Goal: Information Seeking & Learning: Learn about a topic

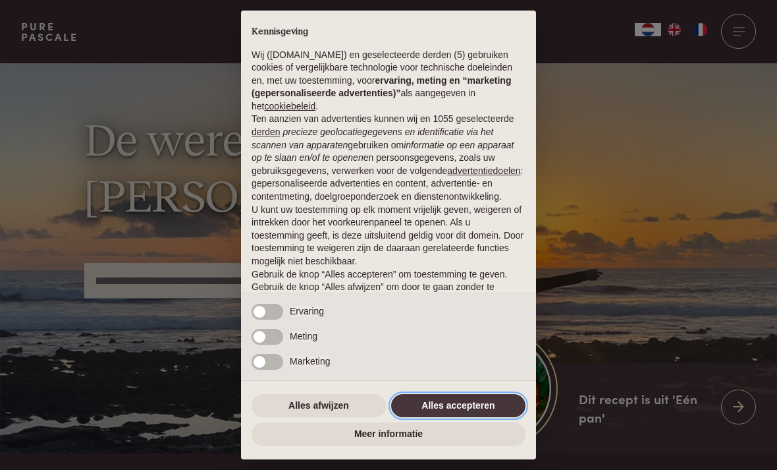
click at [466, 408] on button "Alles accepteren" at bounding box center [458, 406] width 134 height 24
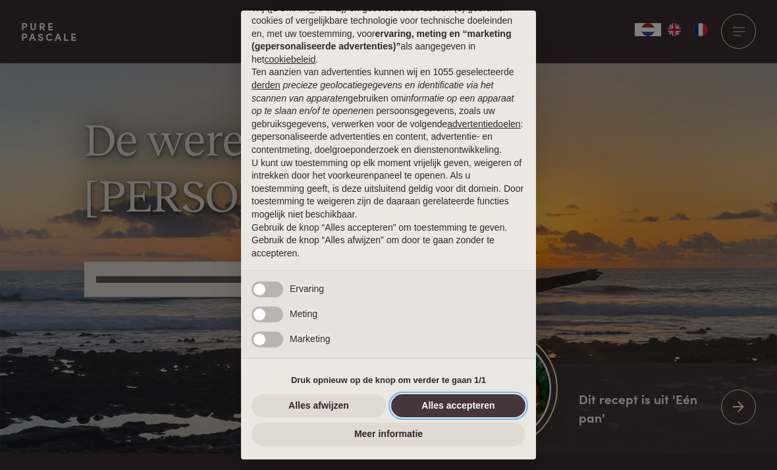
click at [452, 406] on button "Alles accepteren" at bounding box center [458, 406] width 134 height 24
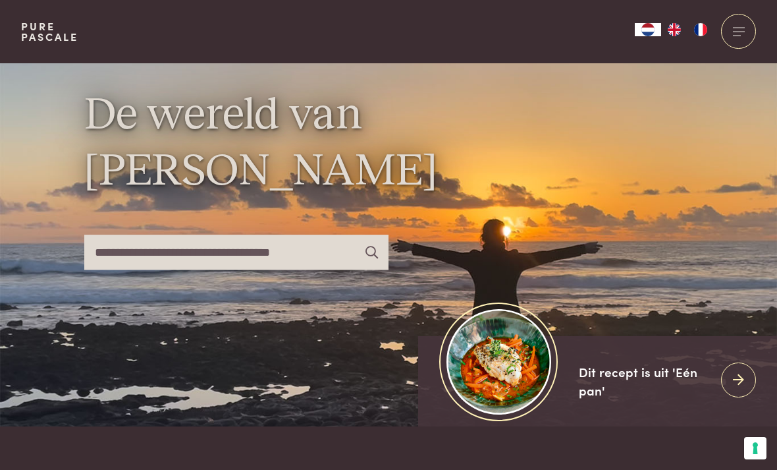
scroll to position [28, 0]
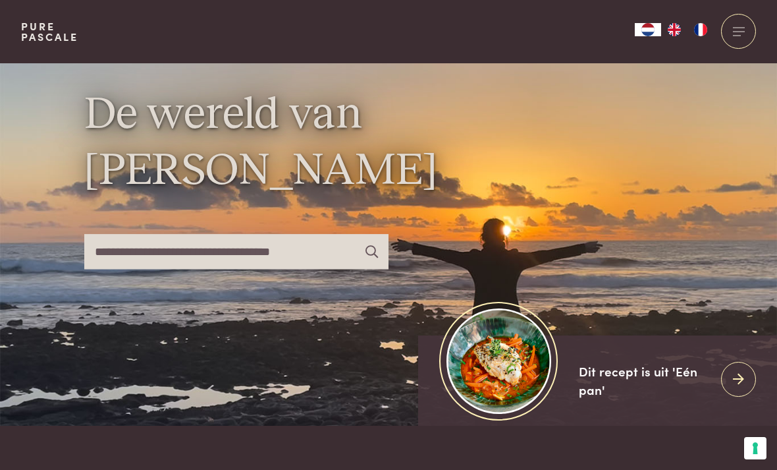
click at [744, 29] on div at bounding box center [738, 31] width 35 height 35
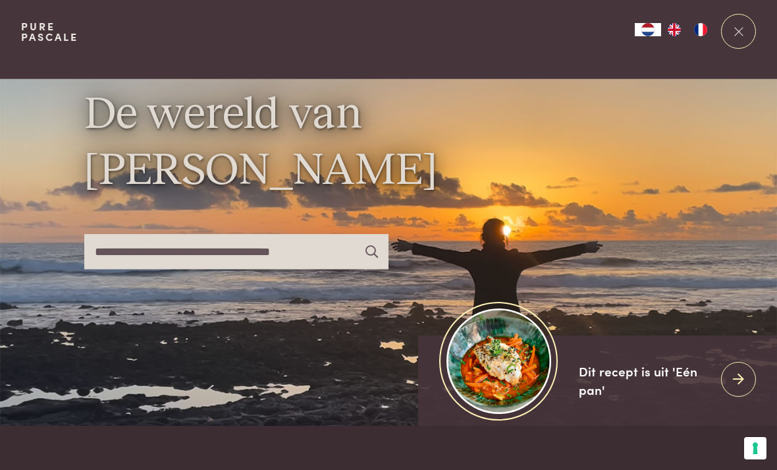
scroll to position [0, 0]
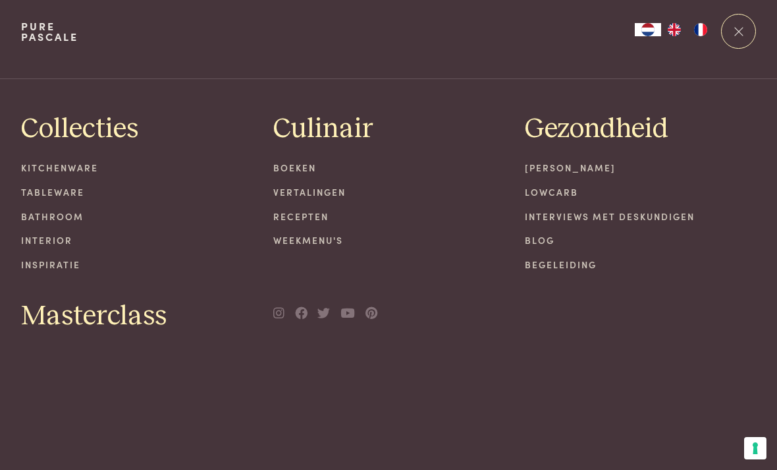
click at [567, 187] on link "Lowcarb" at bounding box center [640, 192] width 231 height 14
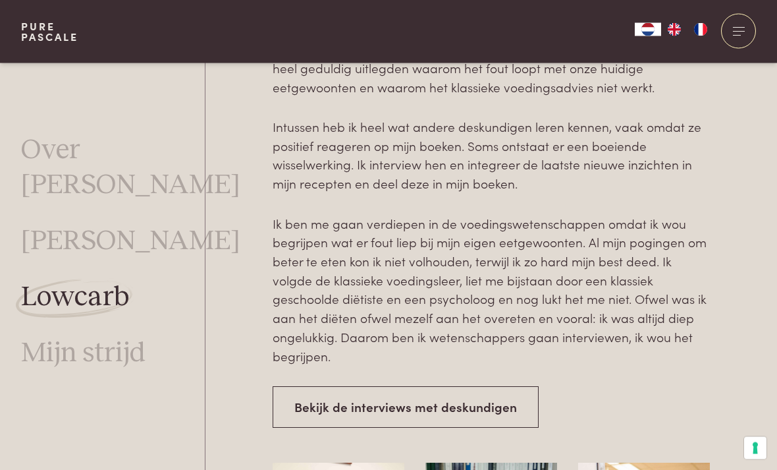
scroll to position [3044, 0]
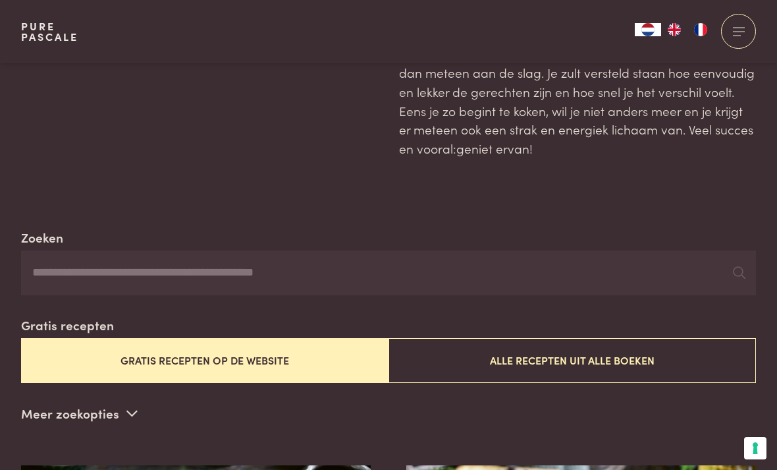
click at [227, 360] on button "Gratis recepten op de website" at bounding box center [204, 360] width 367 height 44
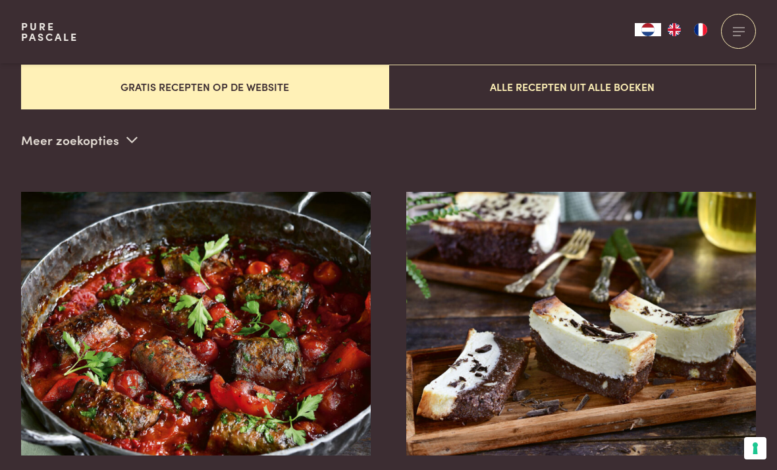
scroll to position [366, 0]
click at [127, 140] on icon at bounding box center [131, 140] width 11 height 13
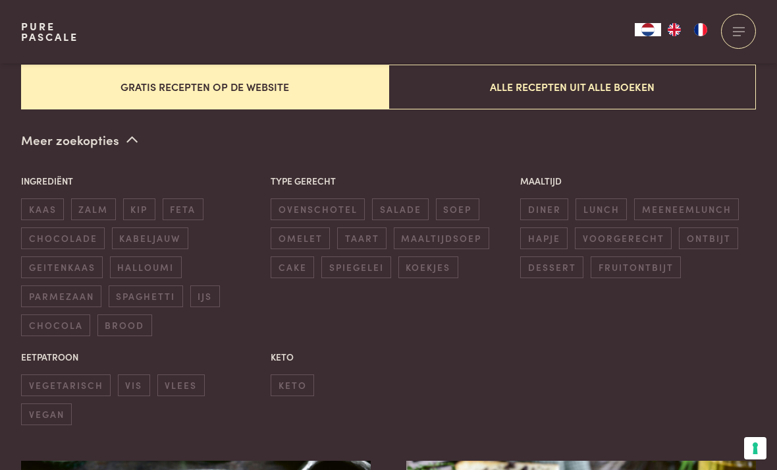
click at [295, 374] on span "keto" at bounding box center [292, 385] width 43 height 22
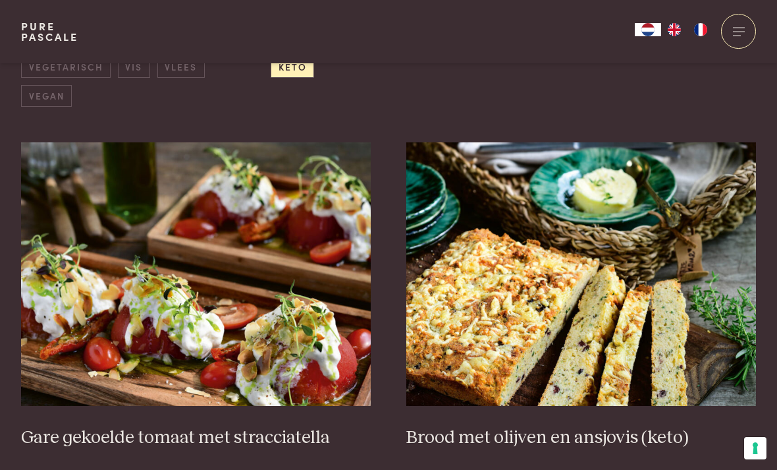
scroll to position [685, 0]
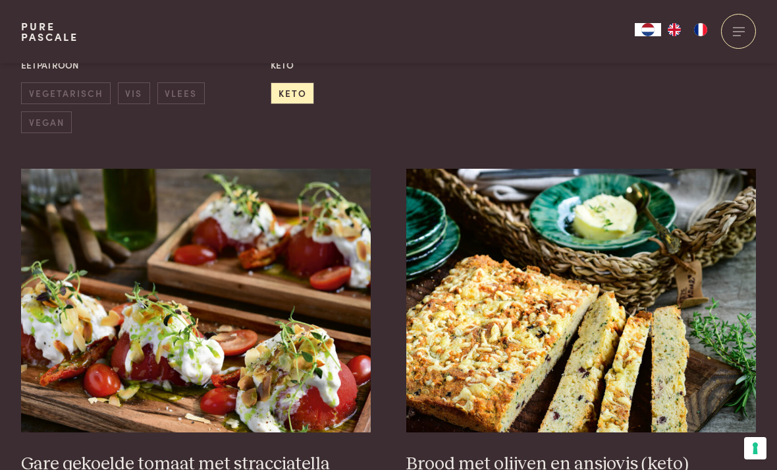
click at [295, 82] on span "keto" at bounding box center [292, 93] width 43 height 22
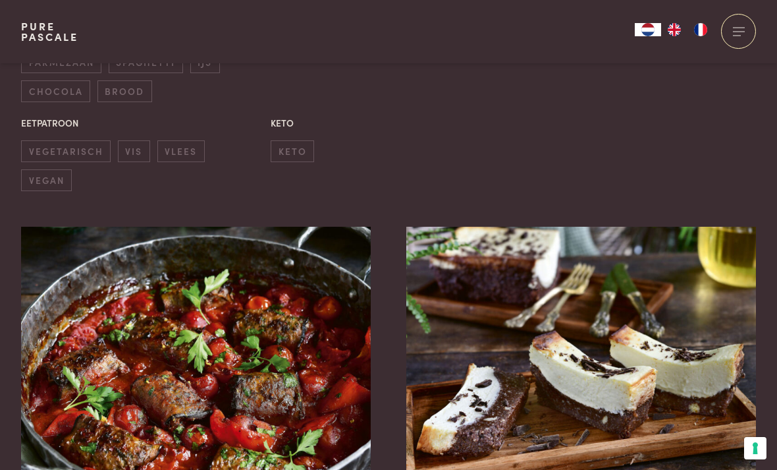
click at [297, 140] on span "keto" at bounding box center [292, 151] width 43 height 22
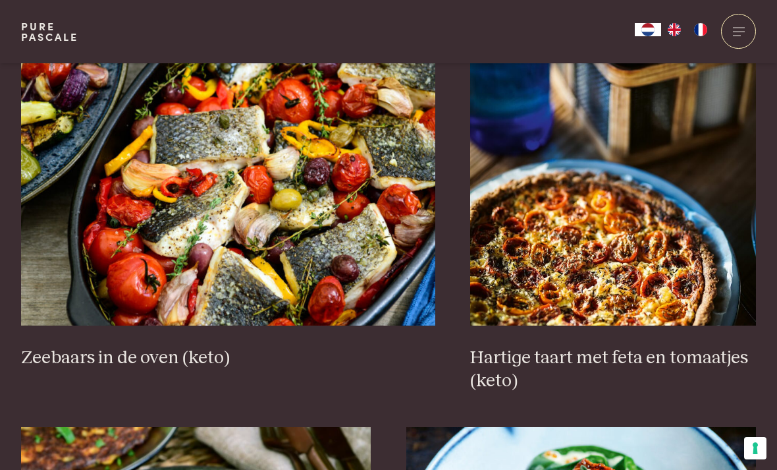
scroll to position [1480, 0]
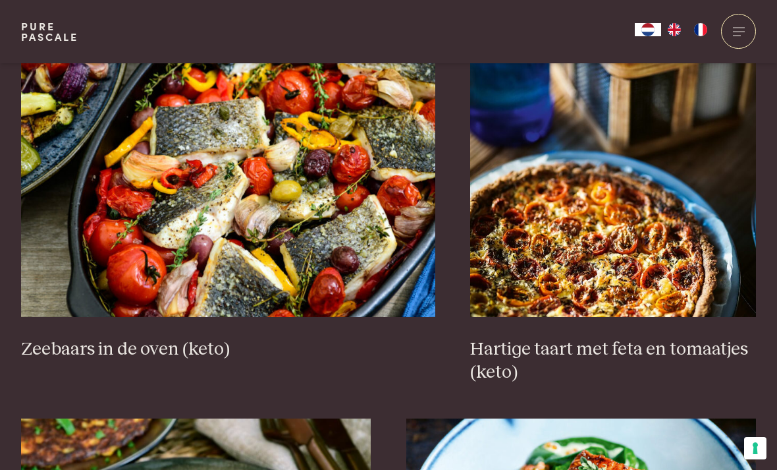
click at [171, 338] on h3 "Zeebaars in de oven (keto)" at bounding box center [228, 349] width 414 height 23
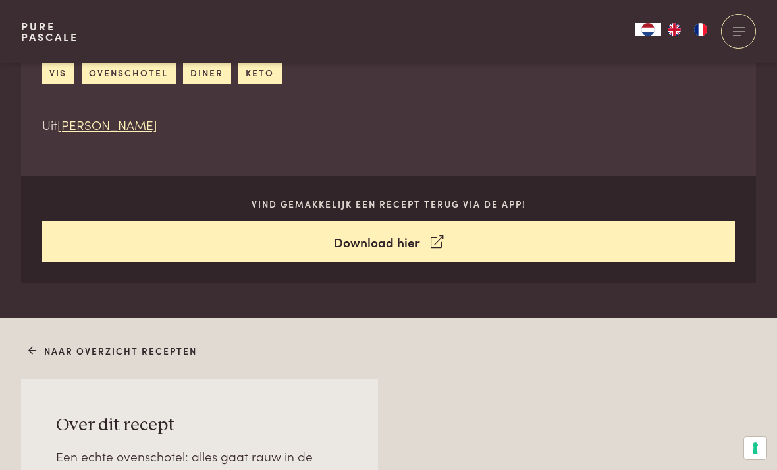
scroll to position [568, 0]
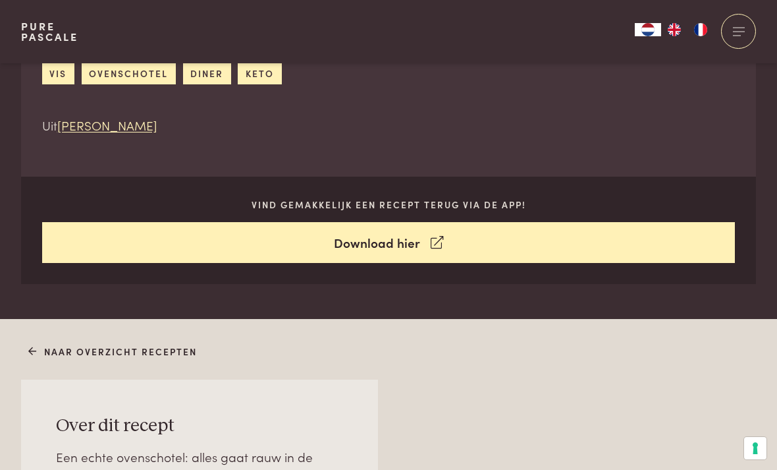
click at [412, 240] on link "Download hier" at bounding box center [388, 242] width 693 height 41
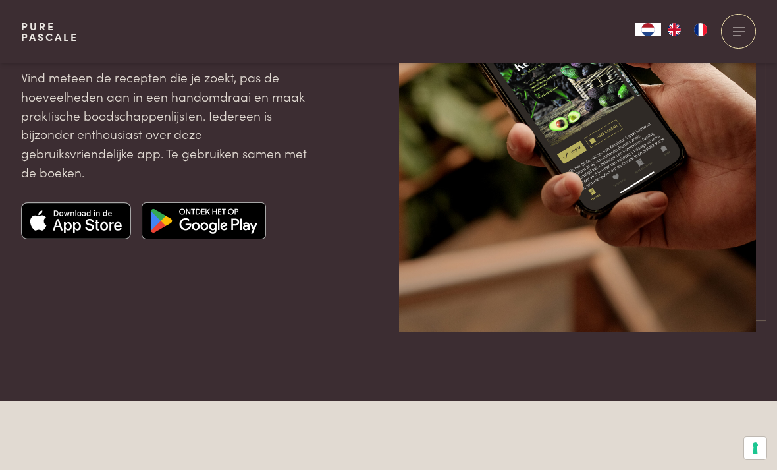
scroll to position [252, 0]
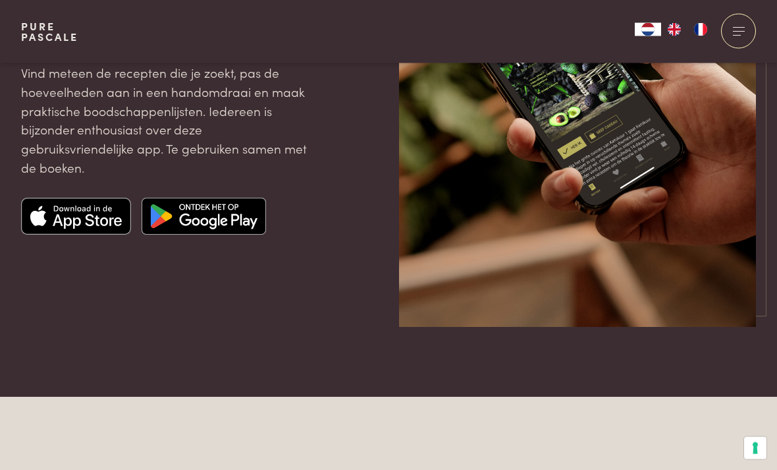
click at [76, 215] on img at bounding box center [76, 216] width 111 height 37
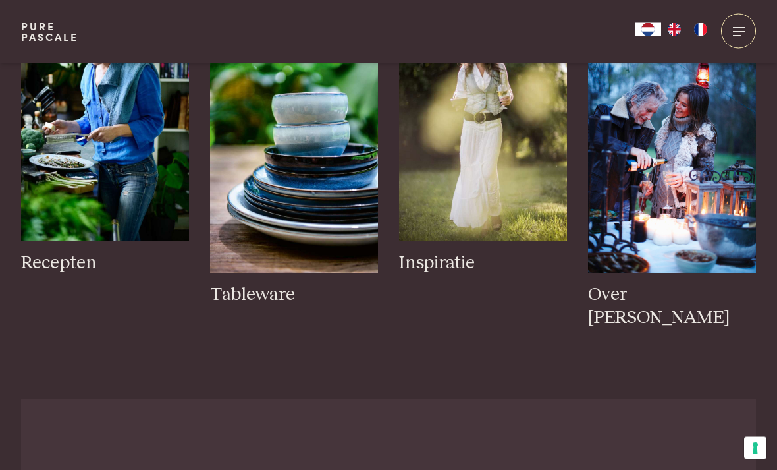
scroll to position [2157, 0]
click at [65, 254] on h3 "Recepten" at bounding box center [105, 262] width 168 height 23
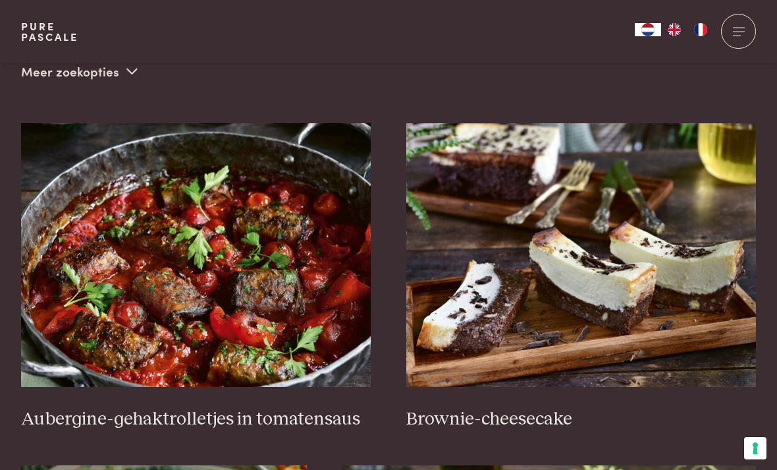
scroll to position [410, 0]
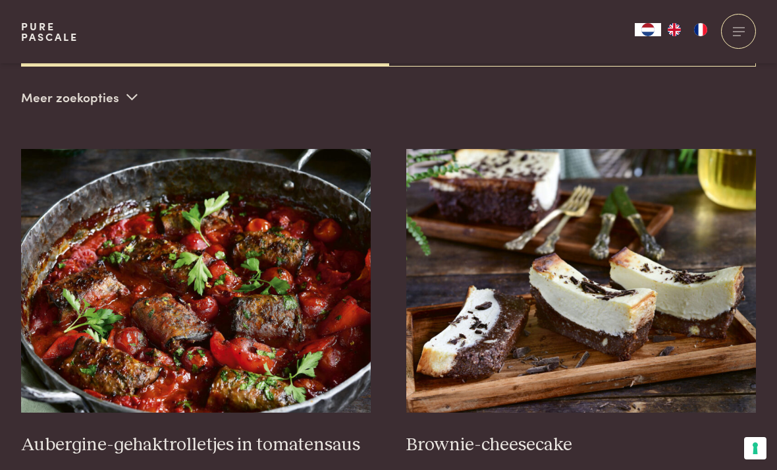
click at [129, 90] on icon at bounding box center [131, 96] width 11 height 13
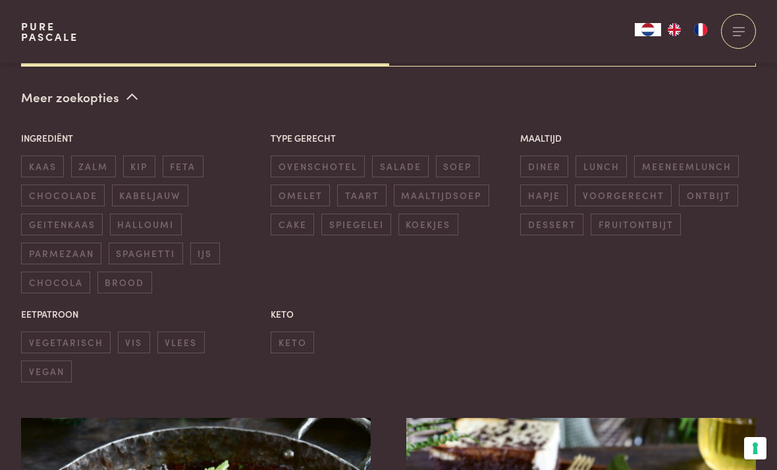
click at [290, 337] on span "keto" at bounding box center [292, 342] width 43 height 22
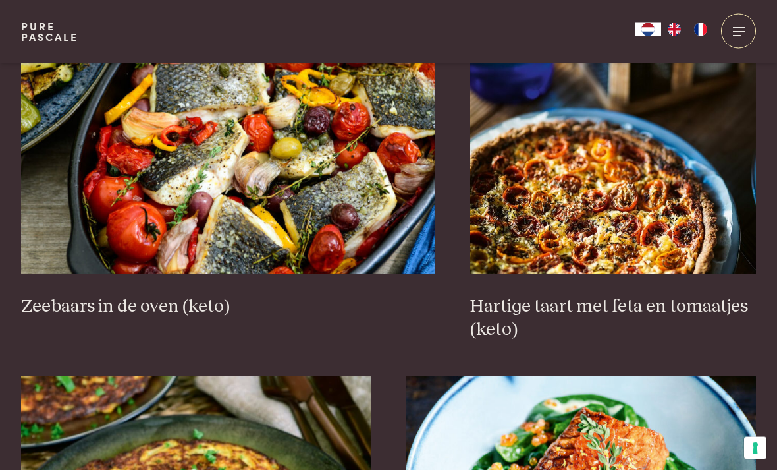
scroll to position [1523, 0]
click at [160, 307] on h3 "Zeebaars in de oven (keto)" at bounding box center [228, 306] width 414 height 23
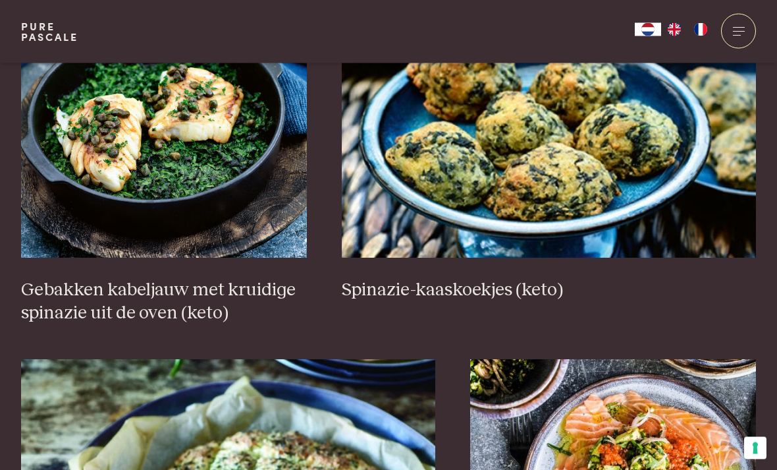
scroll to position [2269, 0]
click at [166, 288] on h3 "Gebakken kabeljauw met kruidige spinazie uit de oven (keto)" at bounding box center [164, 301] width 286 height 45
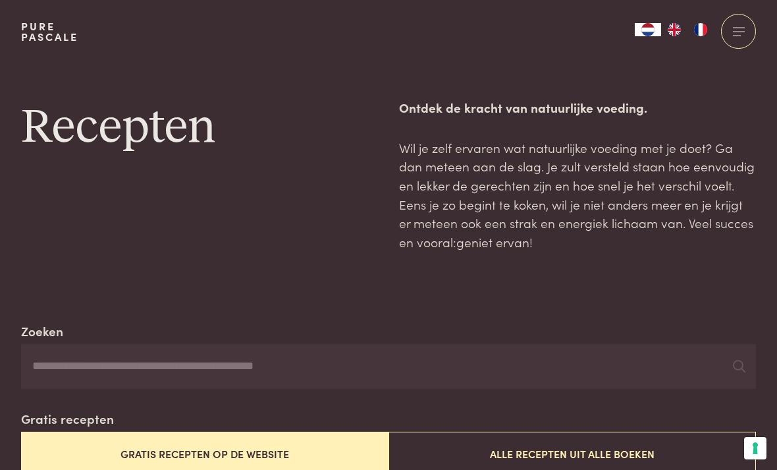
scroll to position [2311, 0]
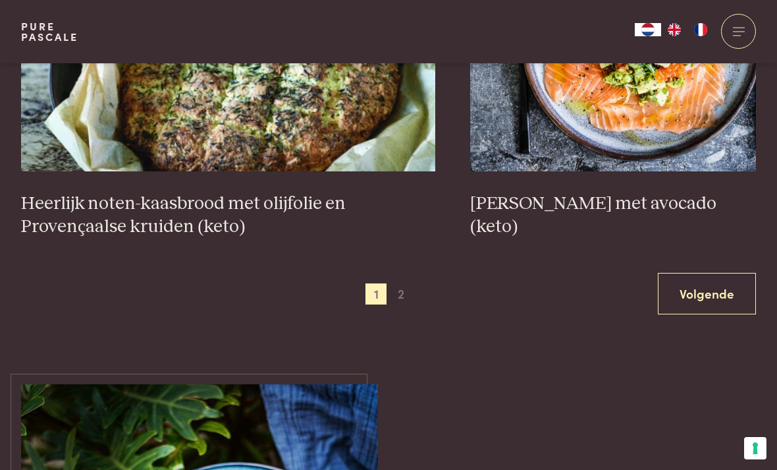
click at [404, 283] on span "2" at bounding box center [401, 293] width 21 height 21
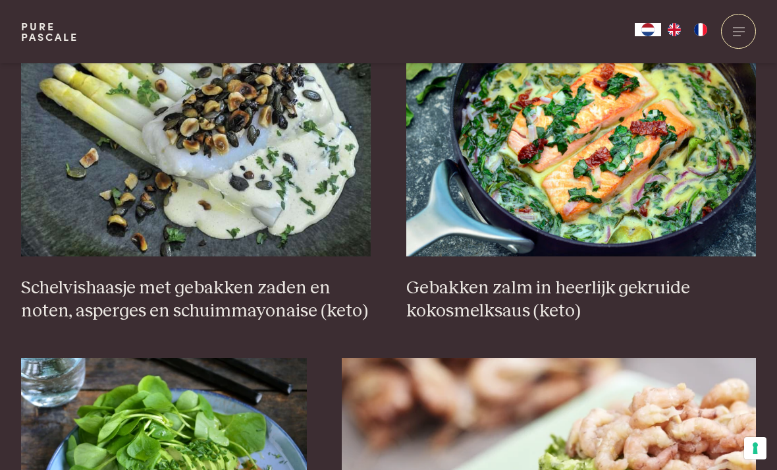
scroll to position [834, 0]
click at [563, 293] on h3 "Gebakken zalm in heerlijk gekruide kokosmelksaus (keto)" at bounding box center [581, 299] width 350 height 45
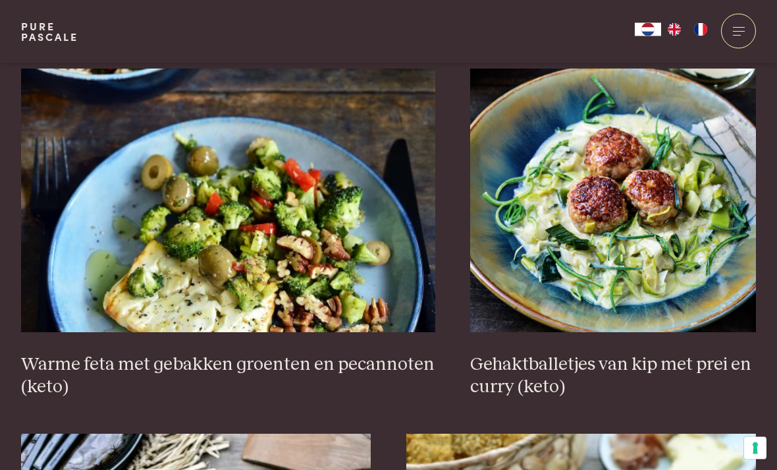
scroll to position [1490, 0]
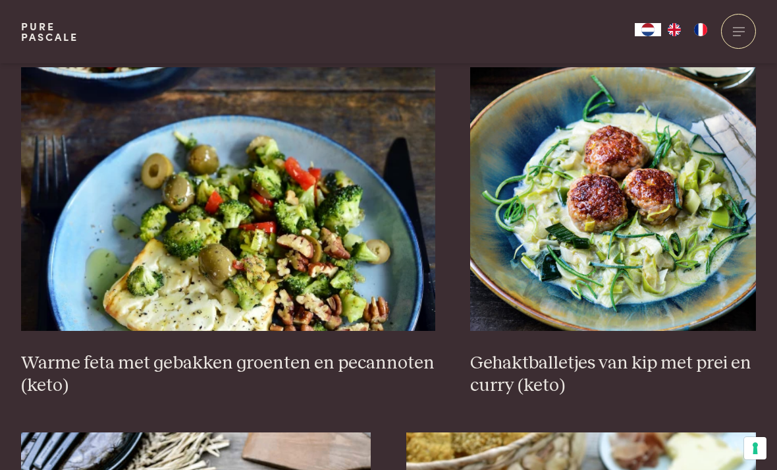
click at [610, 356] on h3 "Gehaktballetjes van kip met prei en curry (keto)" at bounding box center [613, 374] width 286 height 45
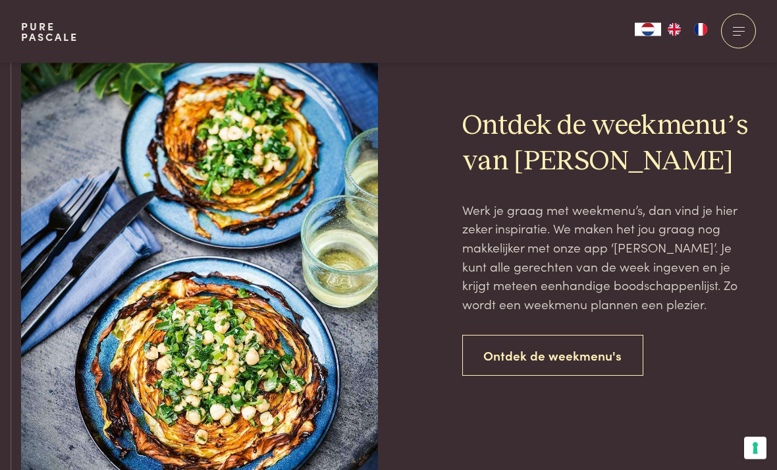
scroll to position [3130, 0]
click at [580, 346] on link "Ontdek de weekmenu's" at bounding box center [553, 355] width 182 height 41
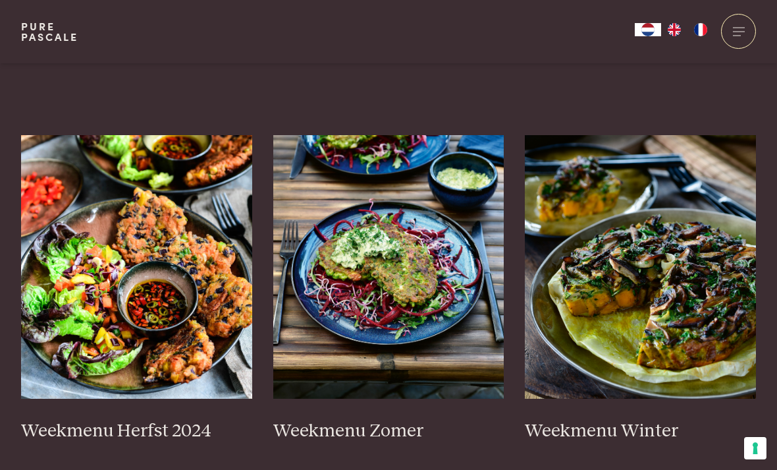
scroll to position [263, 0]
